Goal: Connect with others: Connect with other users

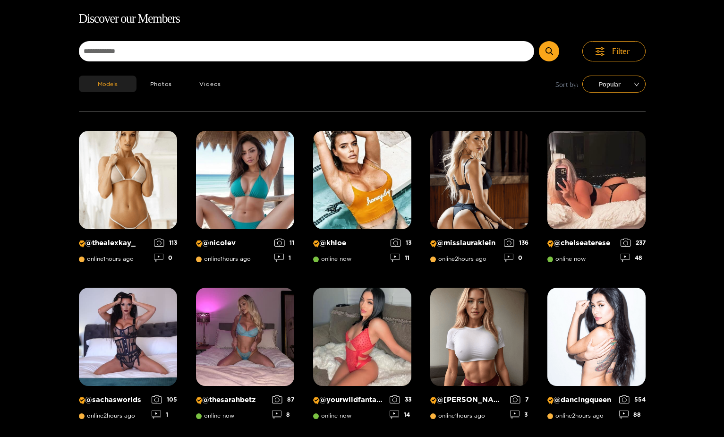
scroll to position [60, 0]
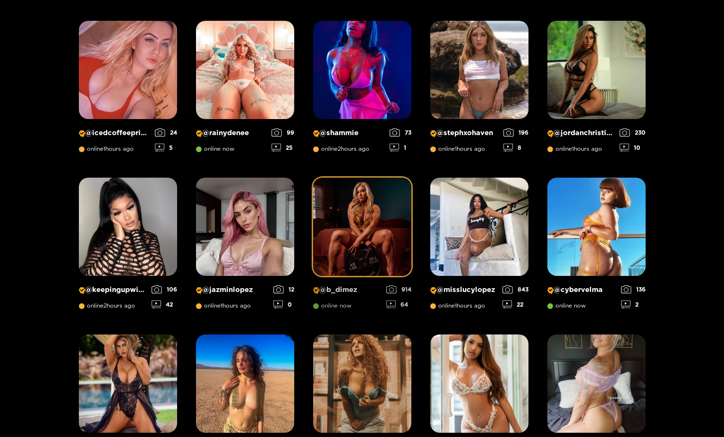
click at [361, 249] on img at bounding box center [362, 226] width 98 height 98
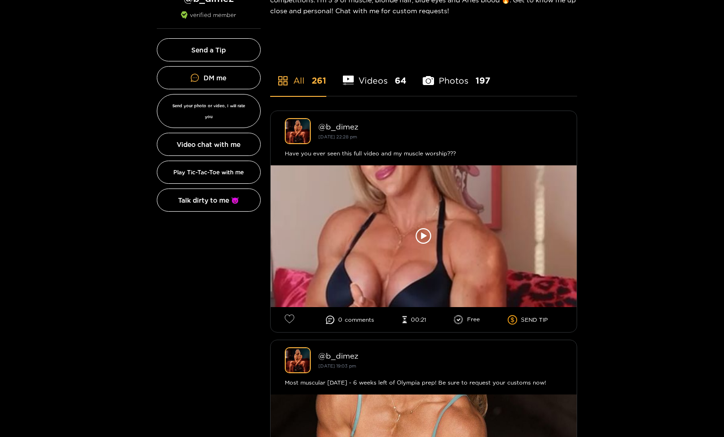
scroll to position [230, 0]
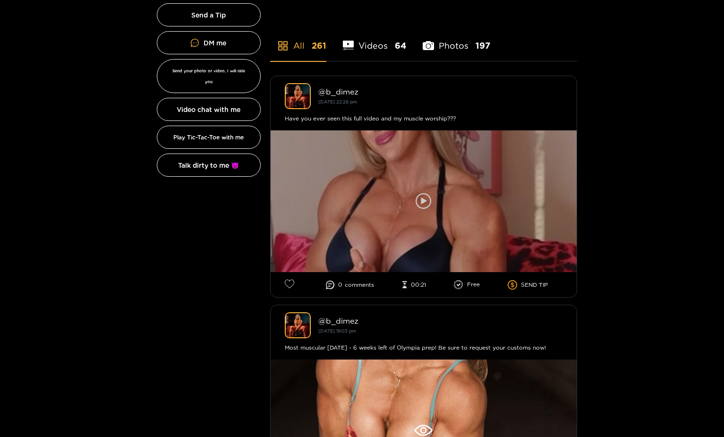
click at [422, 207] on icon at bounding box center [423, 201] width 16 height 16
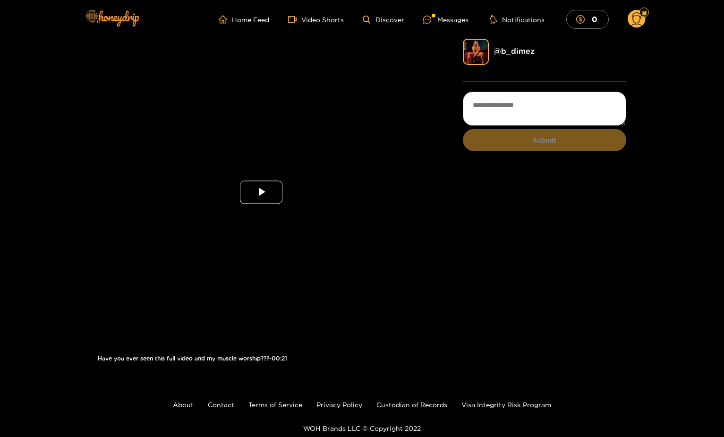
click at [261, 192] on span "Video Player" at bounding box center [261, 192] width 0 height 0
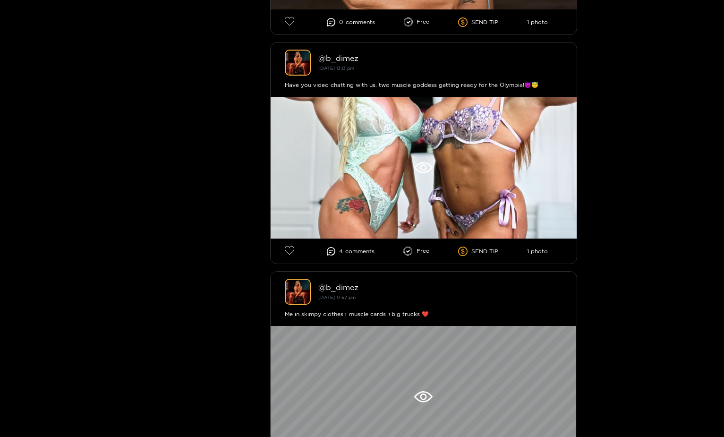
scroll to position [721, 0]
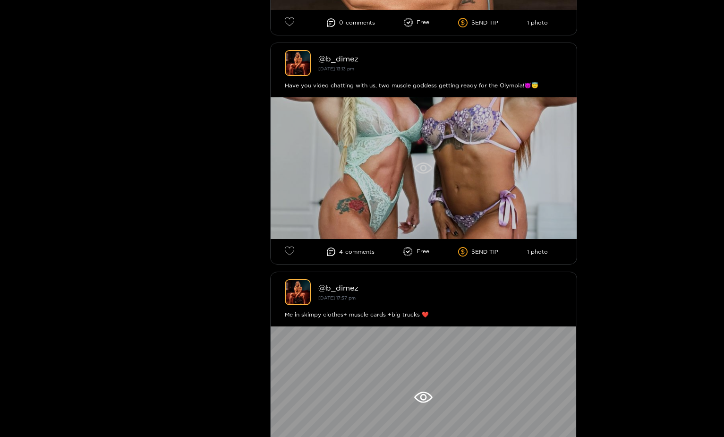
click at [438, 170] on div at bounding box center [423, 168] width 306 height 142
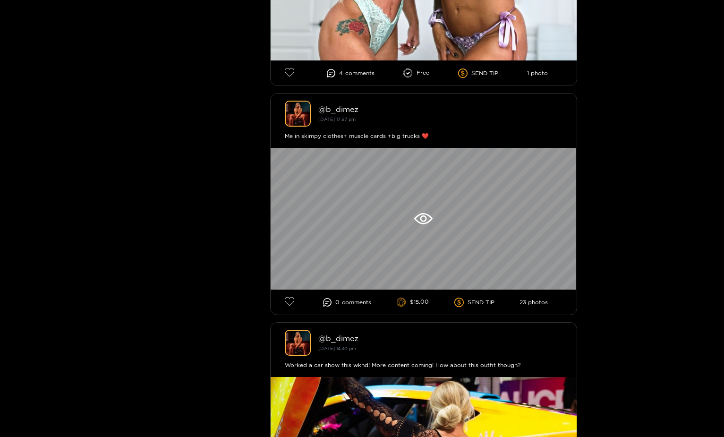
scroll to position [898, 0]
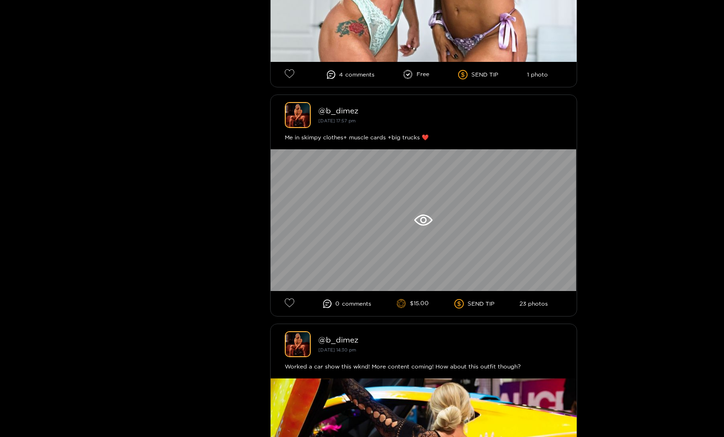
click at [406, 226] on div at bounding box center [423, 220] width 306 height 142
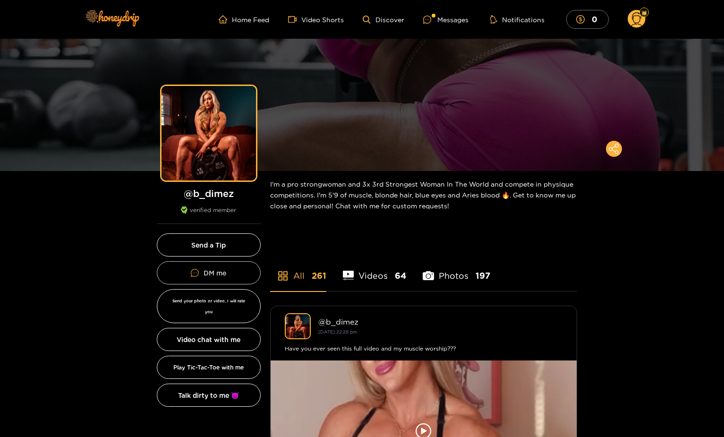
click at [225, 276] on link "DM me" at bounding box center [209, 272] width 104 height 23
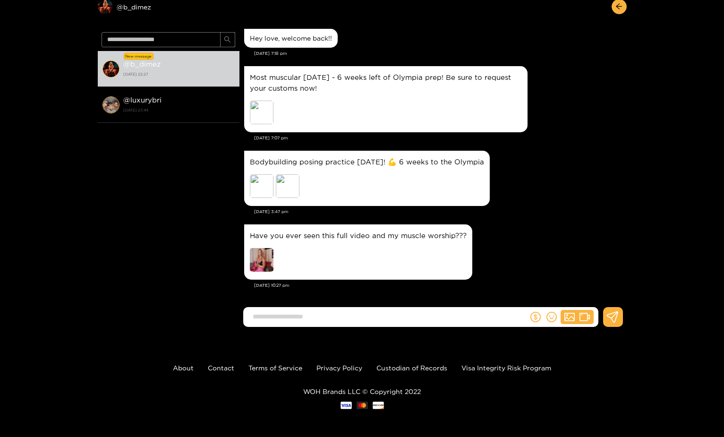
scroll to position [1679, 0]
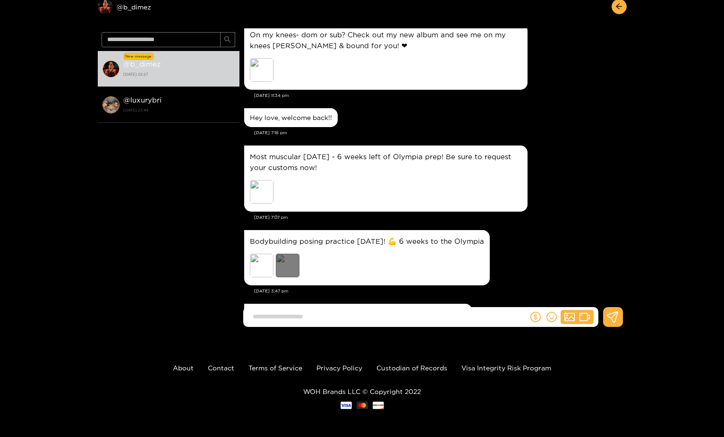
click at [294, 260] on div "Preview" at bounding box center [288, 265] width 24 height 24
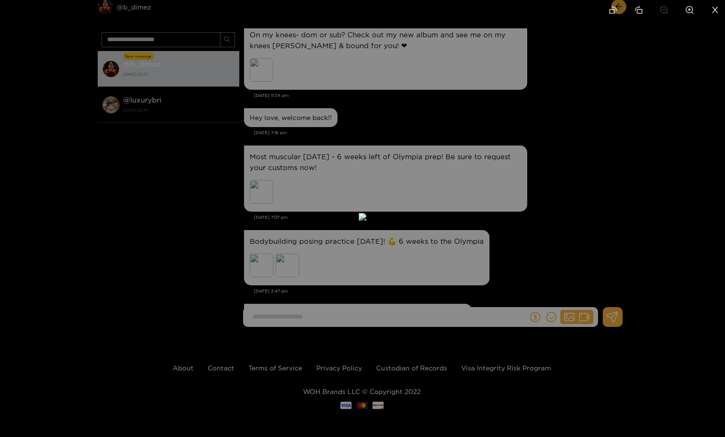
click at [265, 271] on div at bounding box center [362, 218] width 725 height 437
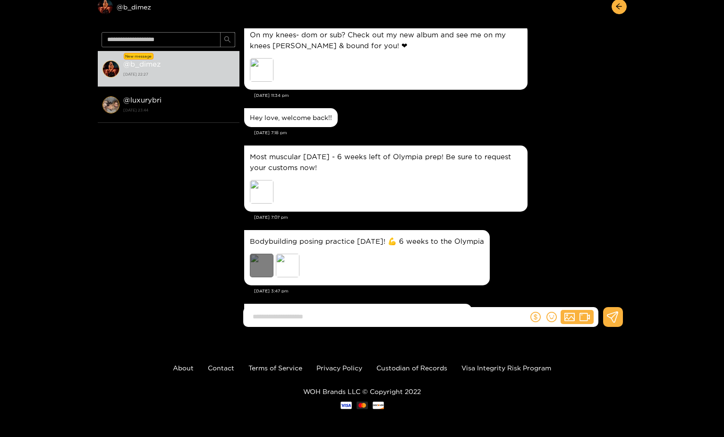
click at [261, 267] on div "Preview" at bounding box center [262, 265] width 24 height 24
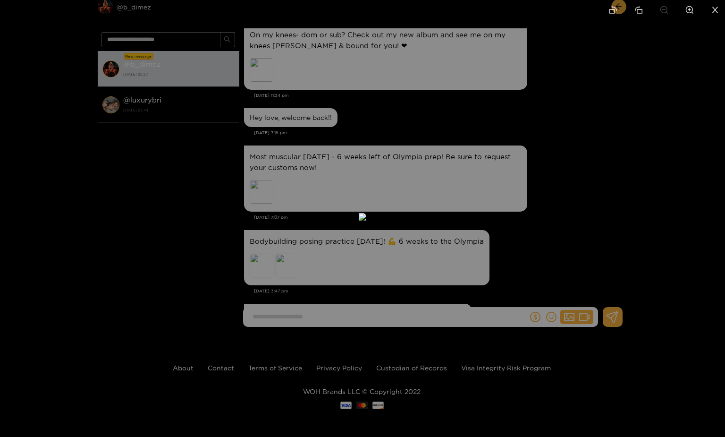
click at [245, 244] on div at bounding box center [362, 218] width 725 height 437
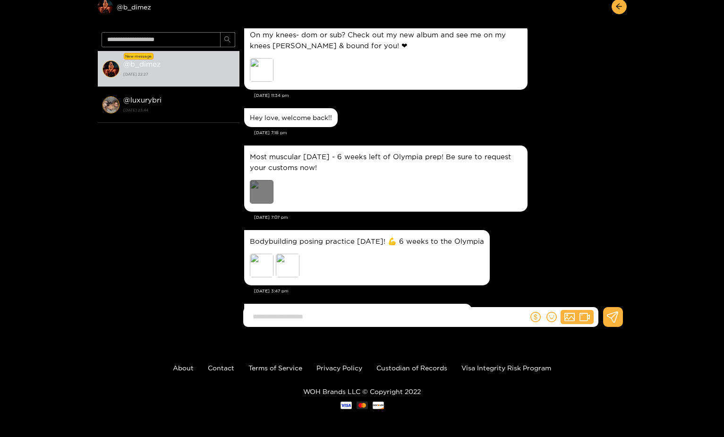
click at [261, 185] on div "Preview" at bounding box center [262, 192] width 24 height 24
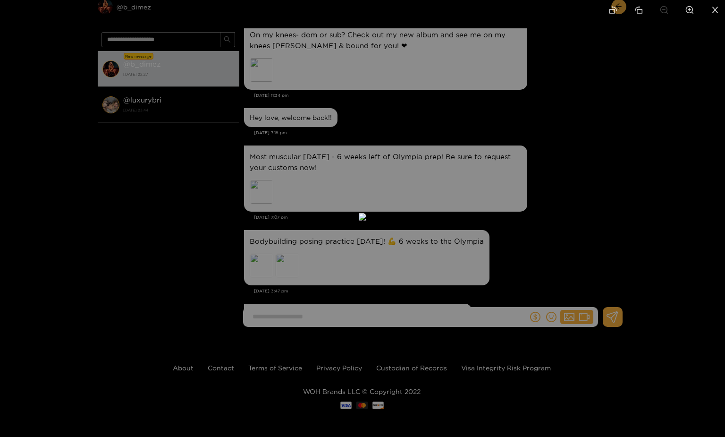
click at [215, 204] on div at bounding box center [362, 218] width 725 height 437
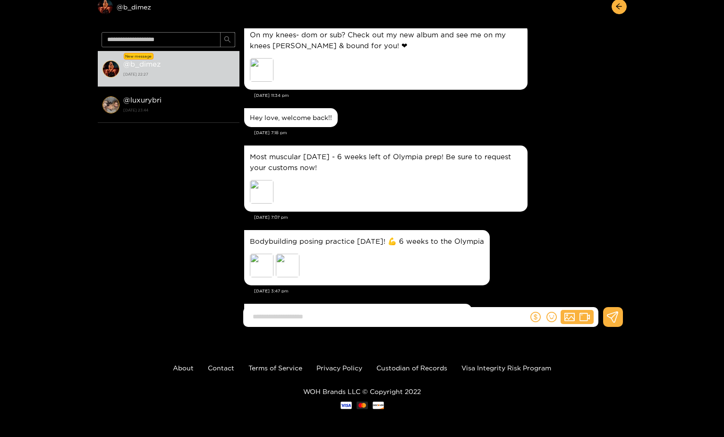
scroll to position [0, 0]
